Goal: Information Seeking & Learning: Learn about a topic

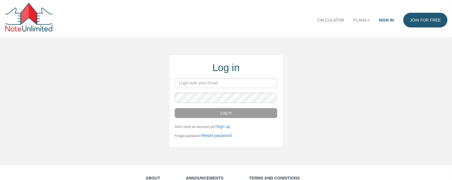
type input "notes@colonialfundinggroup.com"
click at [222, 116] on button "Log in" at bounding box center [226, 113] width 103 height 10
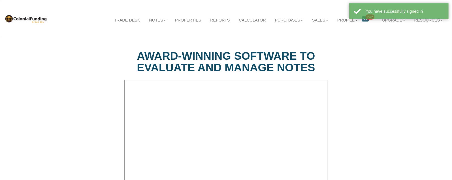
select select "string:Introduction to new features"
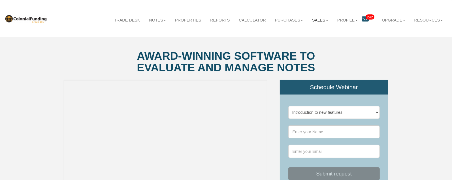
click at [326, 21] on b at bounding box center [327, 20] width 2 height 1
click at [291, 33] on link "Offers" at bounding box center [306, 33] width 52 height 8
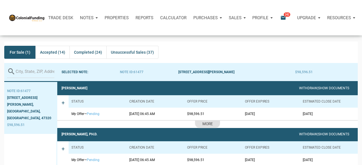
scroll to position [34, 0]
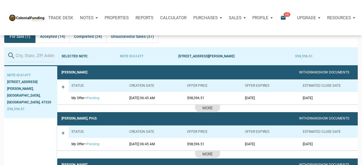
drag, startPoint x: 270, startPoint y: 98, endPoint x: 244, endPoint y: 98, distance: 26.1
click at [244, 98] on td "[DATE]" at bounding box center [271, 98] width 58 height 12
click at [268, 99] on td "[DATE]" at bounding box center [271, 98] width 58 height 12
drag, startPoint x: 245, startPoint y: 98, endPoint x: 264, endPoint y: 98, distance: 18.4
click at [264, 98] on td "[DATE]" at bounding box center [271, 98] width 58 height 12
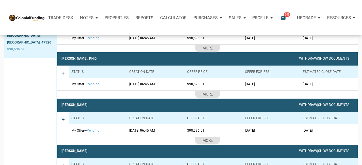
scroll to position [102, 0]
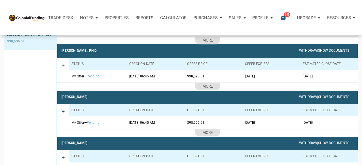
drag, startPoint x: 267, startPoint y: 75, endPoint x: 70, endPoint y: 79, distance: 197.5
click at [70, 79] on tr "My Offer — pending [DATE] 06:45 AM $98,596.51 [DATE] [DATE]" at bounding box center [213, 76] width 289 height 12
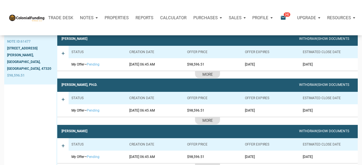
scroll to position [68, 0]
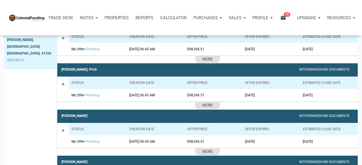
scroll to position [34, 0]
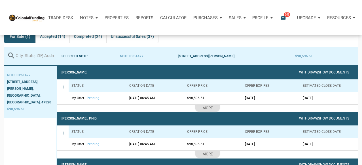
click at [360, 27] on div "Trade Desk Notes Dashboard Transactions Properties Reports Calculator Purchases…" at bounding box center [183, 17] width 358 height 35
click at [95, 18] on div "Notes" at bounding box center [89, 17] width 25 height 17
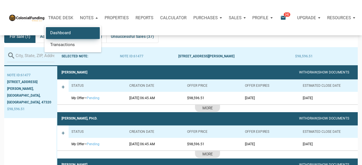
click at [75, 31] on link "Dashboard" at bounding box center [73, 33] width 54 height 12
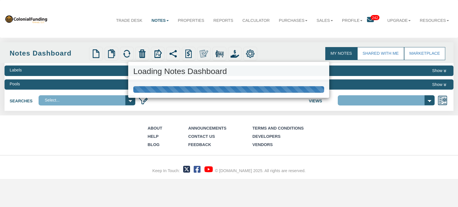
select select "316"
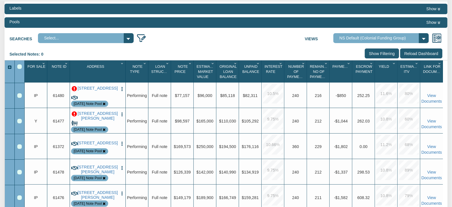
click at [67, 65] on icon "Column Menu" at bounding box center [67, 63] width 6 height 4
click at [49, 89] on button "Sort Ascending" at bounding box center [49, 88] width 42 height 11
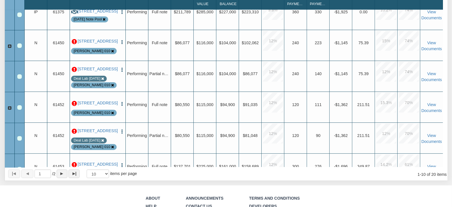
click at [10, 47] on icon at bounding box center [9, 46] width 5 height 5
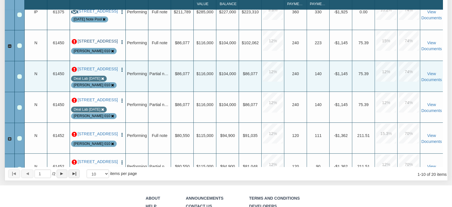
click at [92, 43] on link "2318 Villa Ave, Indianapolis, IN, 46203" at bounding box center [98, 41] width 40 height 5
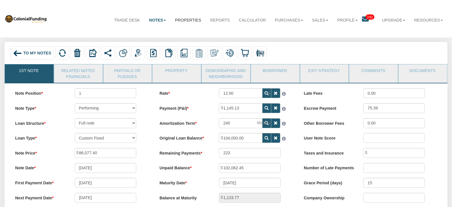
click at [177, 21] on link "Properties" at bounding box center [188, 20] width 35 height 15
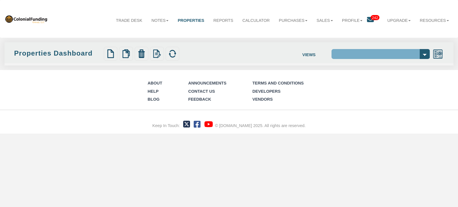
select select "138"
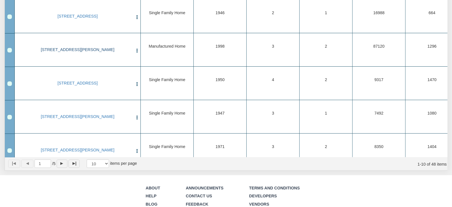
click at [81, 52] on link "[STREET_ADDRESS][PERSON_NAME]" at bounding box center [77, 49] width 111 height 5
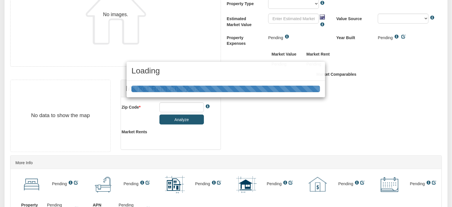
scroll to position [189, 0]
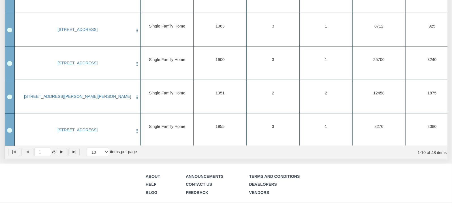
scroll to position [183, 0]
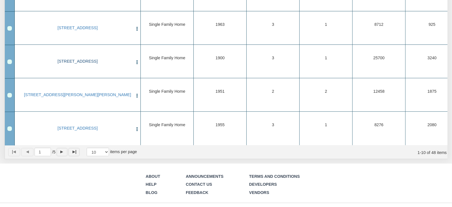
drag, startPoint x: 32, startPoint y: 56, endPoint x: 128, endPoint y: 56, distance: 96.3
click at [128, 59] on link "25970 State Road 19, Arcadia, IN, 46030" at bounding box center [77, 61] width 111 height 5
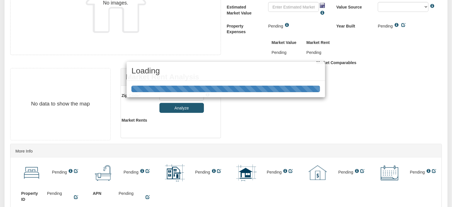
scroll to position [201, 0]
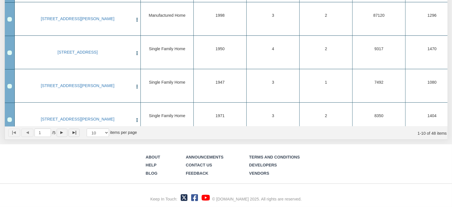
scroll to position [122, 0]
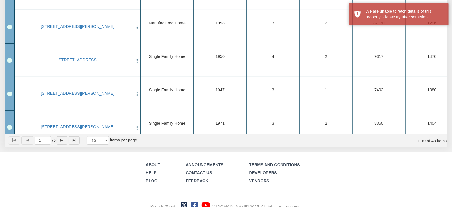
click at [353, 176] on div "About Help Blog Announcements Contact Us Feedback Terms and Conditions Develope…" at bounding box center [226, 183] width 452 height 63
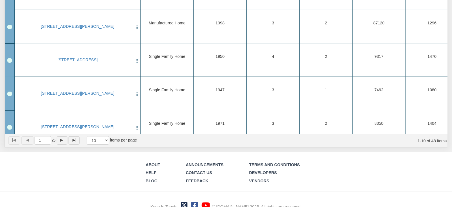
scroll to position [0, 0]
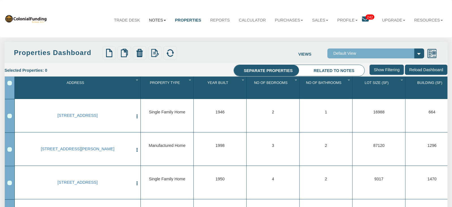
click at [154, 20] on link "Notes" at bounding box center [158, 20] width 26 height 15
click at [164, 20] on b at bounding box center [165, 20] width 2 height 1
click at [137, 33] on link "Dashboard" at bounding box center [144, 33] width 52 height 8
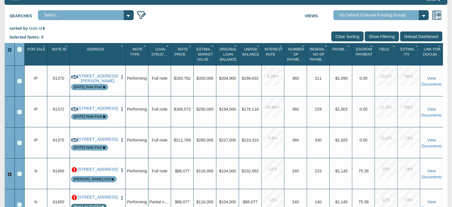
scroll to position [85, 0]
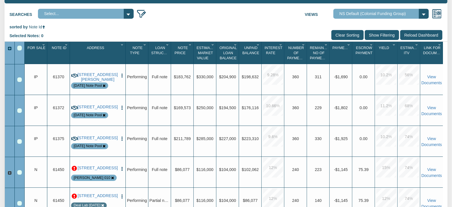
click at [379, 36] on input "Show Filtering" at bounding box center [382, 35] width 34 height 10
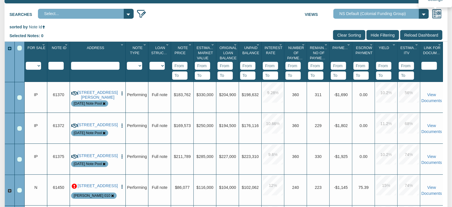
click at [437, 14] on img at bounding box center [437, 14] width 10 height 10
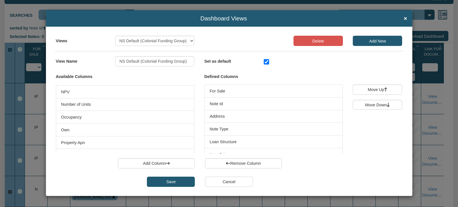
scroll to position [703, 0]
click at [71, 129] on li "Own" at bounding box center [125, 122] width 138 height 13
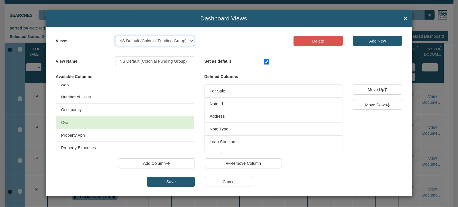
select select "object:9677"
click at [115, 36] on select "Select... Admin View Default View For Sale Note School 1 NS Default (Colonial F…" at bounding box center [154, 41] width 79 height 10
type input "Note School 1"
checkbox input "false"
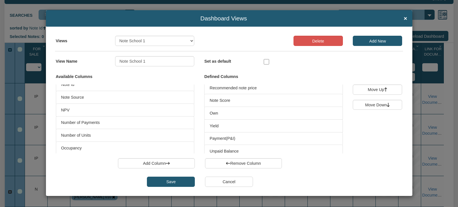
scroll to position [85, 0]
click at [402, 17] on h4 "Dashboard Views Trade Desk Views ×" at bounding box center [229, 18] width 356 height 7
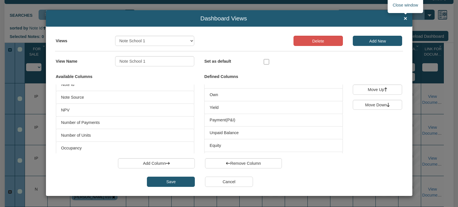
click at [405, 19] on span "×" at bounding box center [404, 18] width 3 height 7
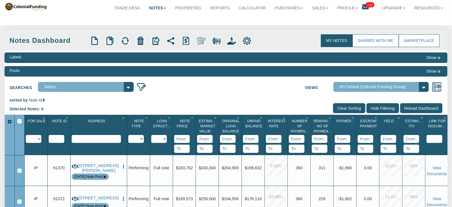
scroll to position [0, 0]
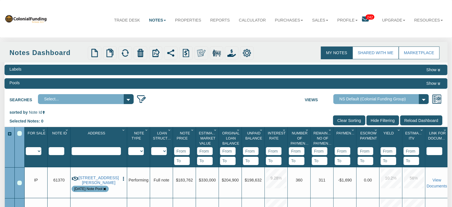
select select "278"
click at [334, 95] on select "Admin View Default View For Sale Note School 1 NS Default (Colonial Funding Gro…" at bounding box center [382, 99] width 96 height 10
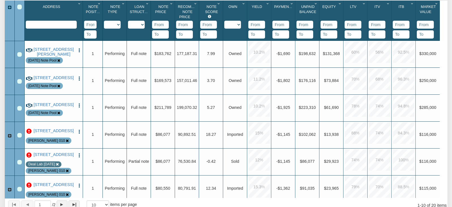
scroll to position [128, 0]
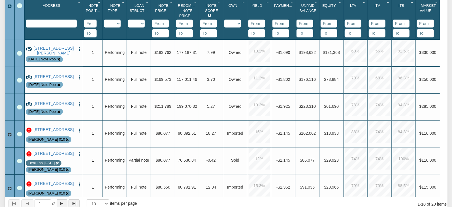
click at [10, 137] on icon at bounding box center [9, 134] width 5 height 5
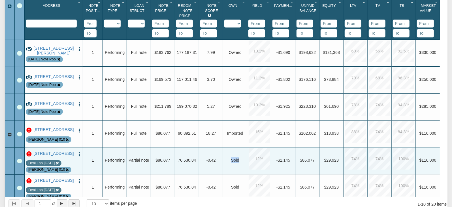
drag, startPoint x: 230, startPoint y: 163, endPoint x: 241, endPoint y: 163, distance: 10.5
click at [241, 163] on div "Upgrade Sold" at bounding box center [235, 160] width 22 height 6
click at [225, 21] on select "Imported Owned Sold Closed Loan Mod" at bounding box center [232, 24] width 17 height 8
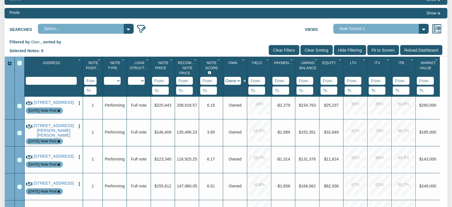
scroll to position [0, 0]
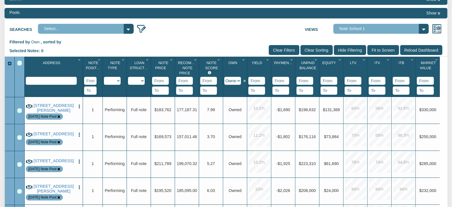
select select "string:AVAILABLE"
click at [225, 78] on select "Imported Owned Sold Closed Loan Mod" at bounding box center [232, 81] width 17 height 8
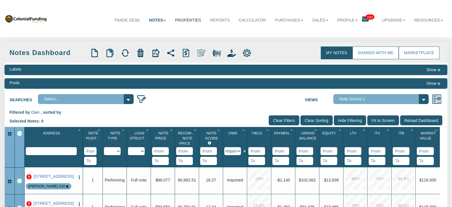
click at [182, 22] on link "Properties" at bounding box center [188, 20] width 35 height 15
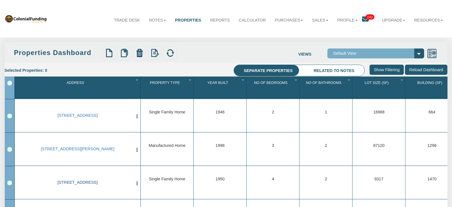
drag, startPoint x: 33, startPoint y: 112, endPoint x: 115, endPoint y: 184, distance: 109.1
click at [221, 48] on div "Upload Properties Verify Mapping Upload Results" at bounding box center [199, 53] width 197 height 14
